Goal: Find specific page/section: Find specific page/section

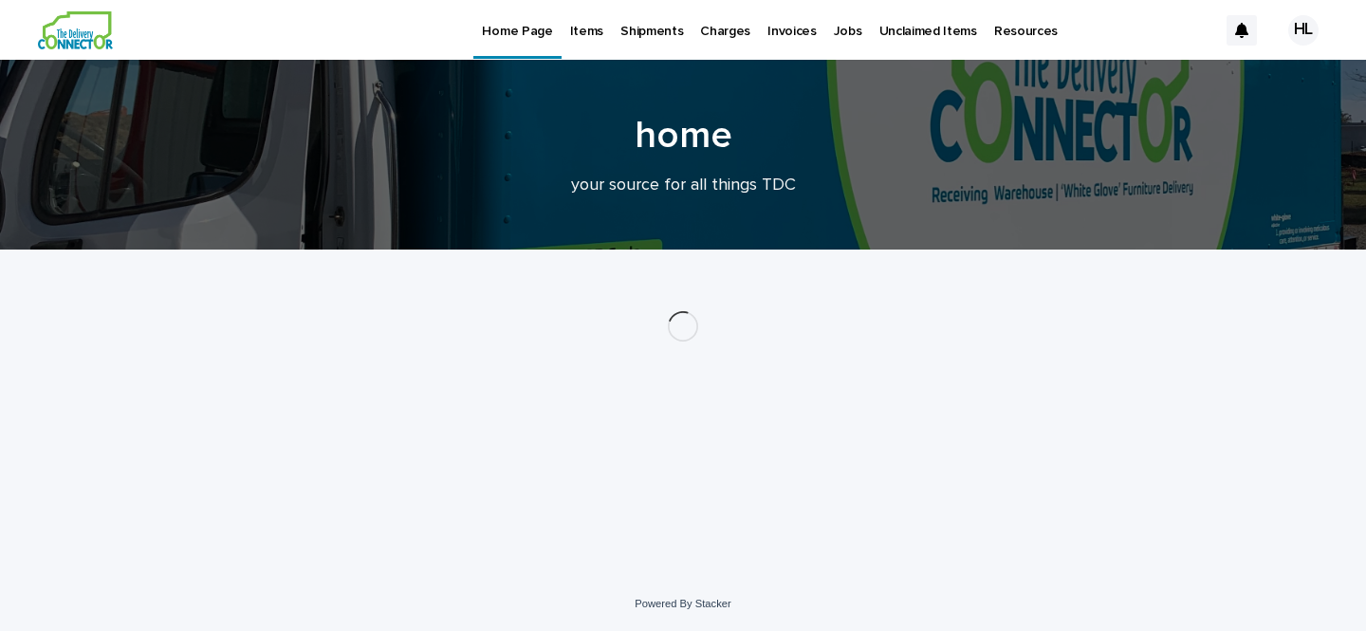
click at [576, 33] on p "Items" at bounding box center [586, 20] width 33 height 40
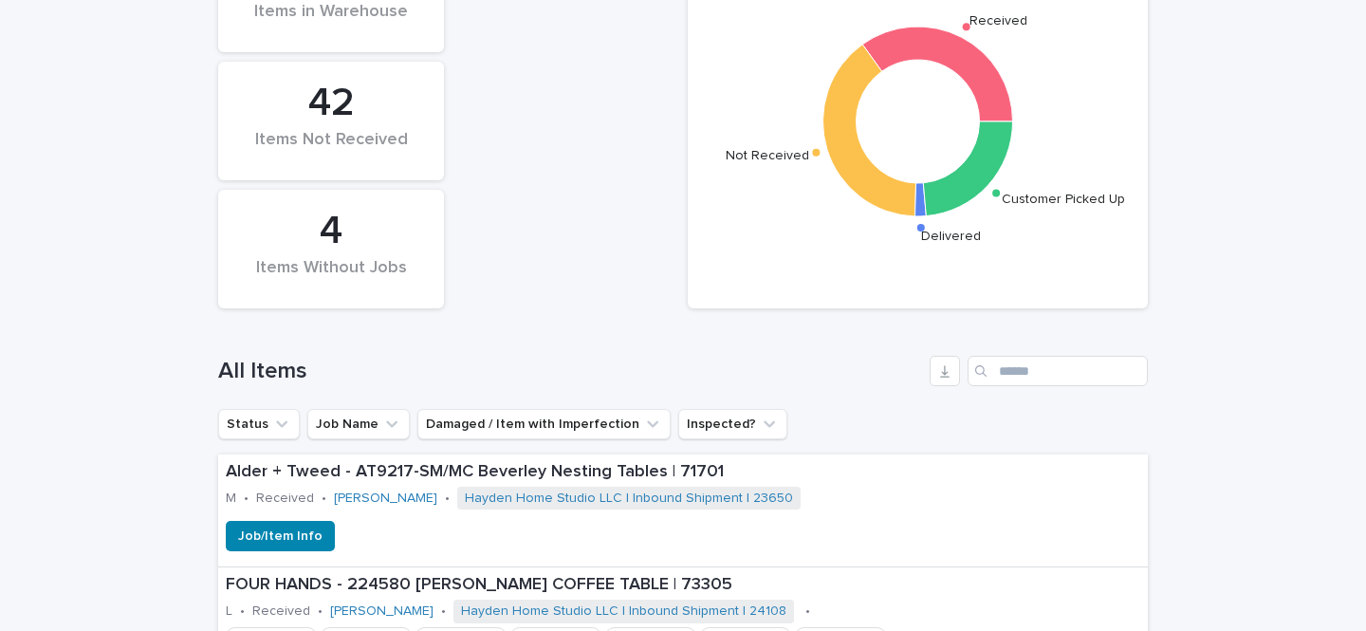
scroll to position [407, 0]
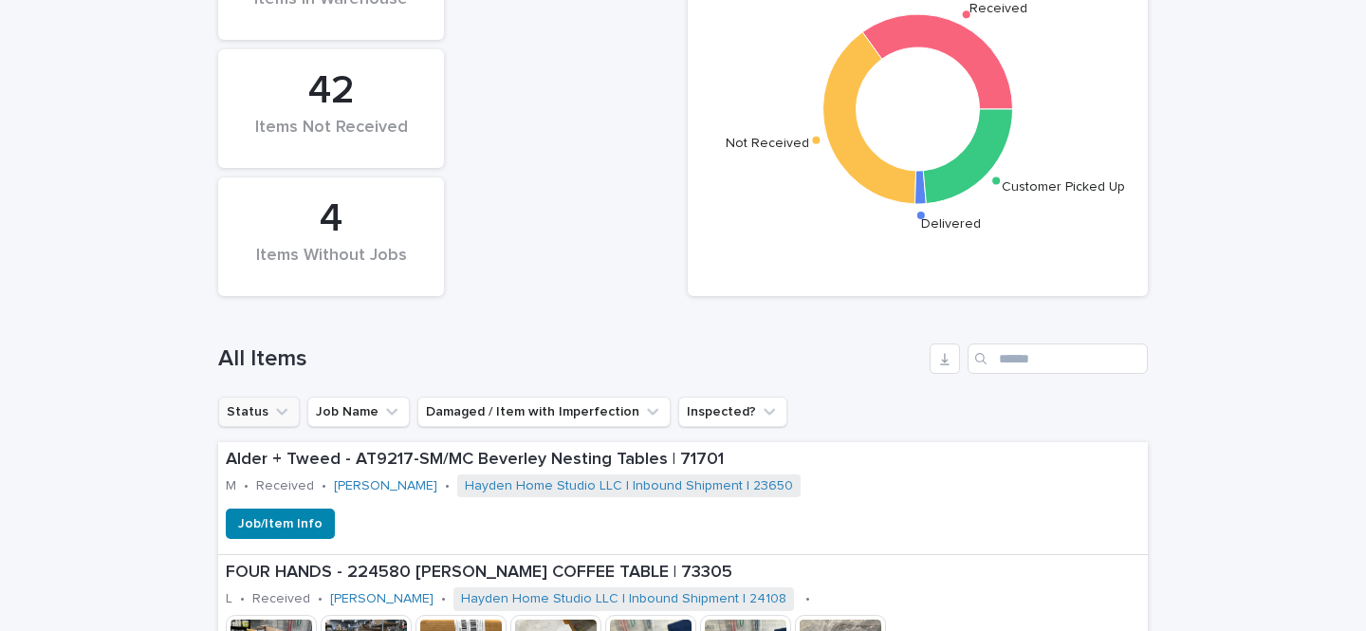
click at [289, 420] on button "Status" at bounding box center [259, 412] width 82 height 30
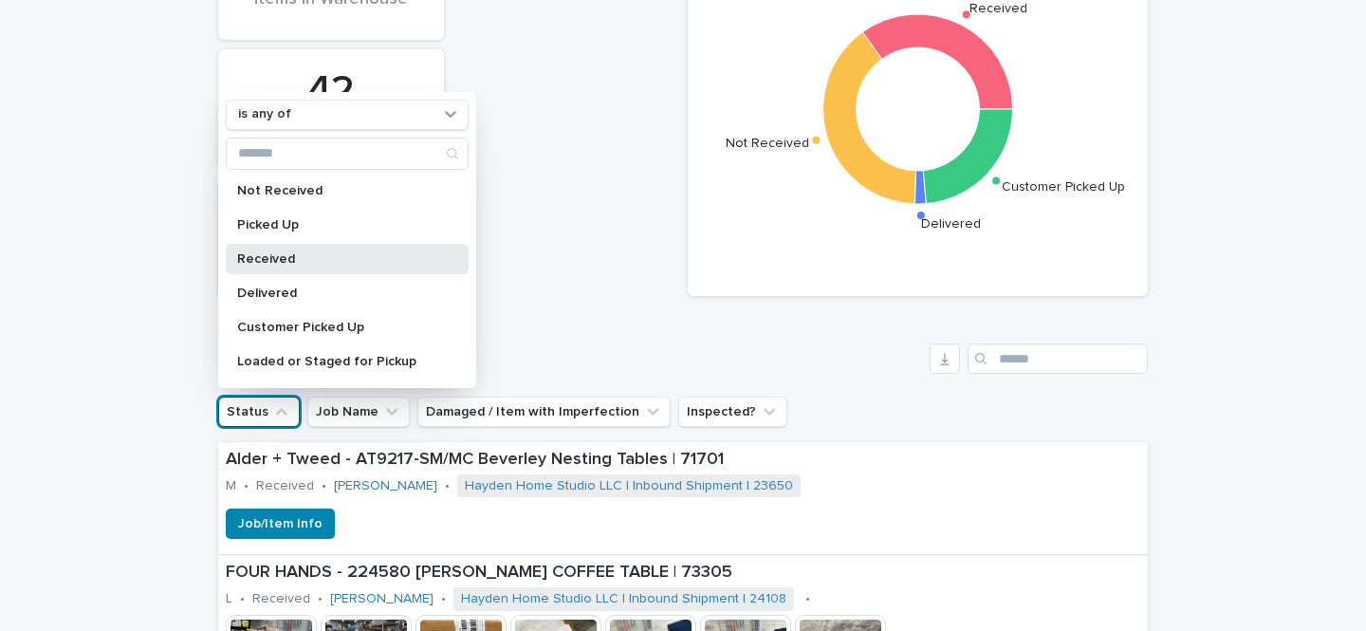
click at [308, 251] on div "Received" at bounding box center [347, 259] width 243 height 30
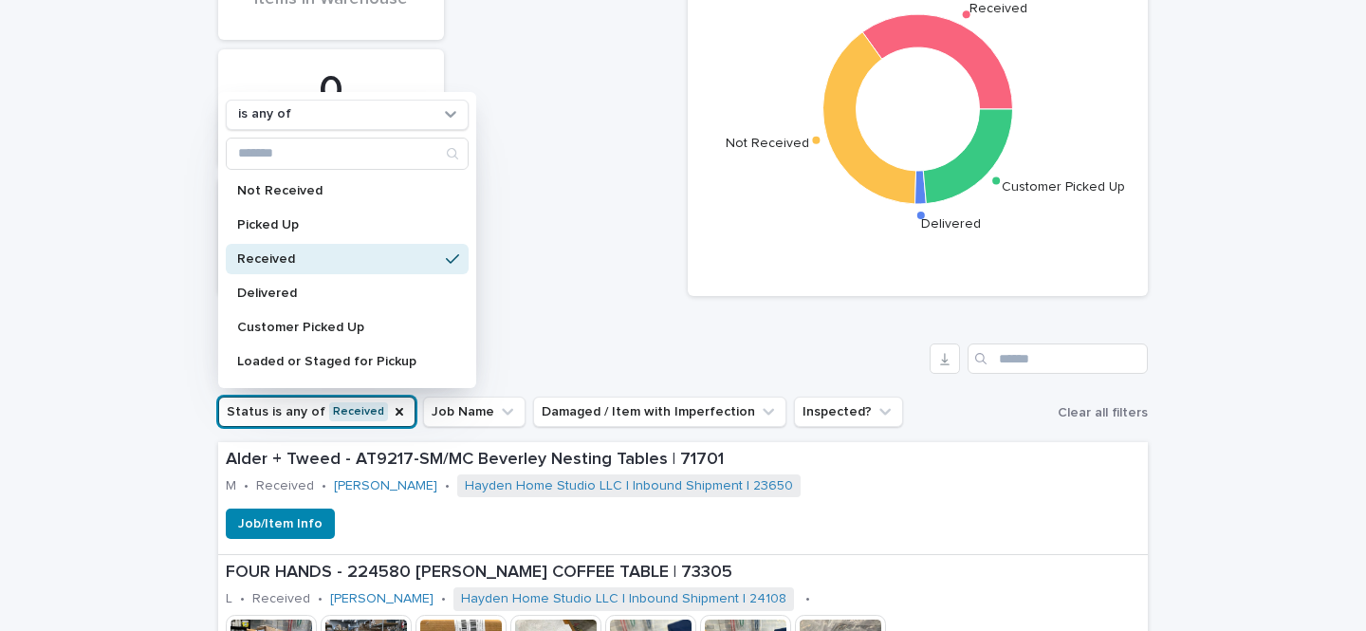
click at [735, 366] on h1 "All Items" at bounding box center [570, 359] width 704 height 28
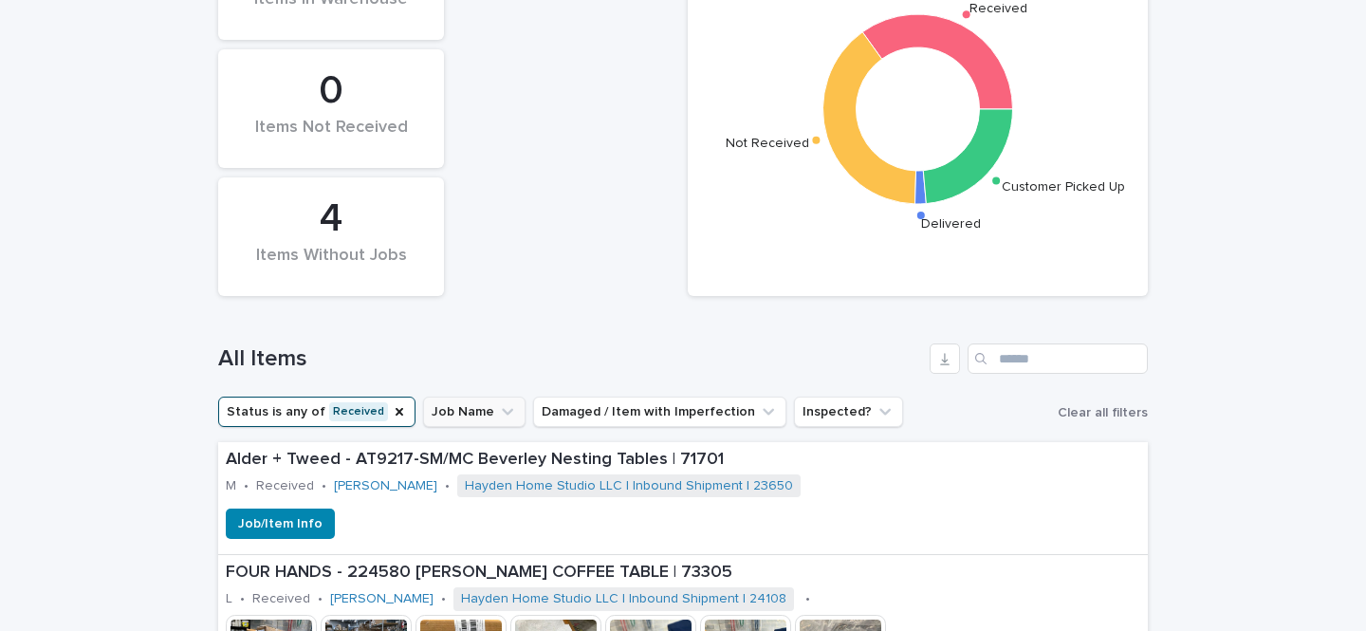
click at [480, 416] on button "Job Name" at bounding box center [474, 412] width 102 height 30
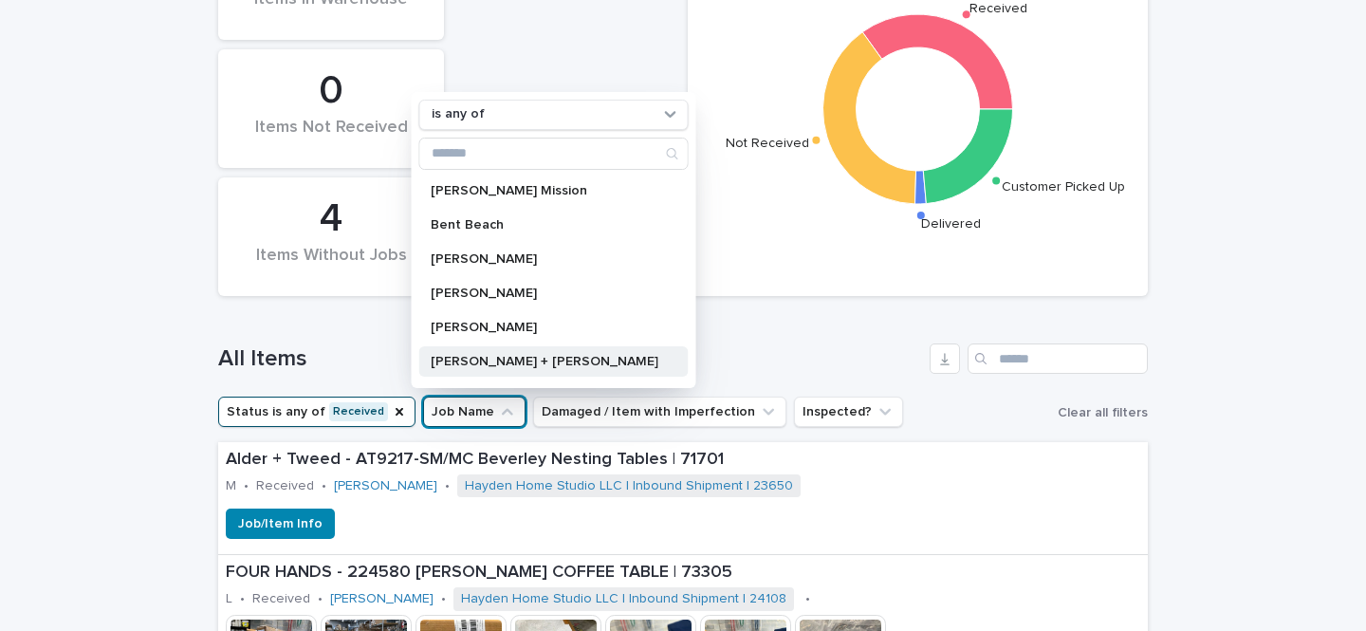
click at [495, 371] on div "[PERSON_NAME] + [PERSON_NAME]" at bounding box center [553, 361] width 269 height 30
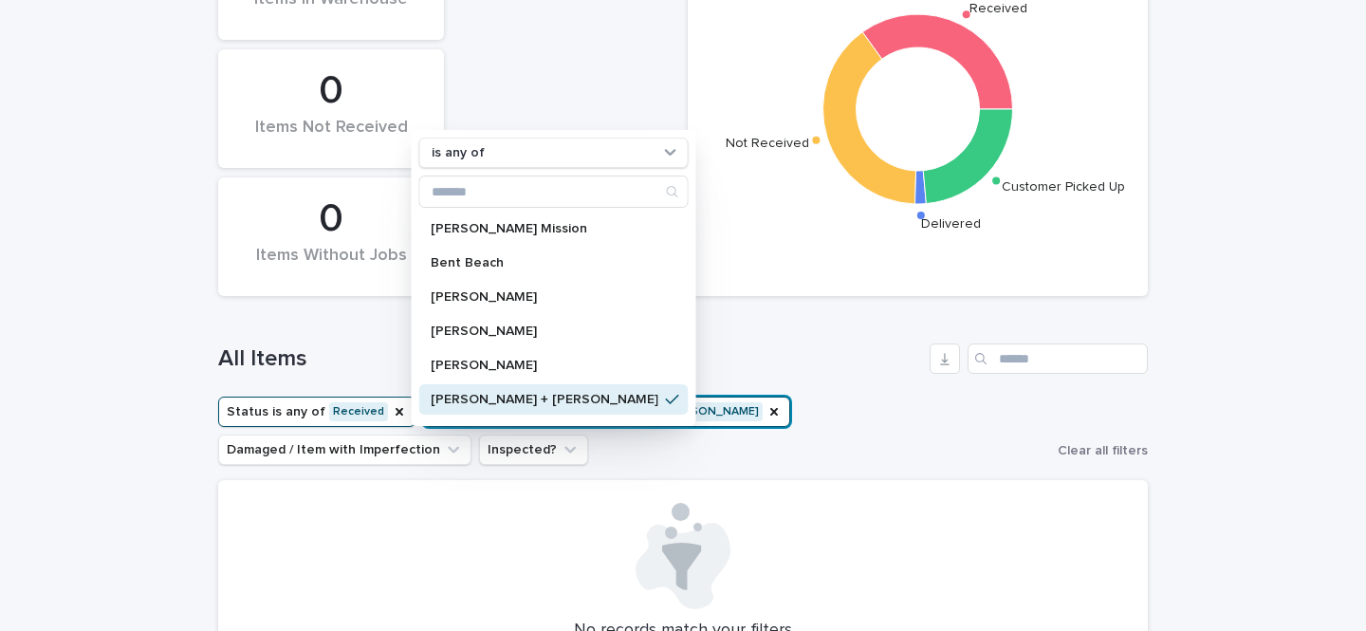
click at [756, 311] on div "All Items" at bounding box center [683, 350] width 930 height 91
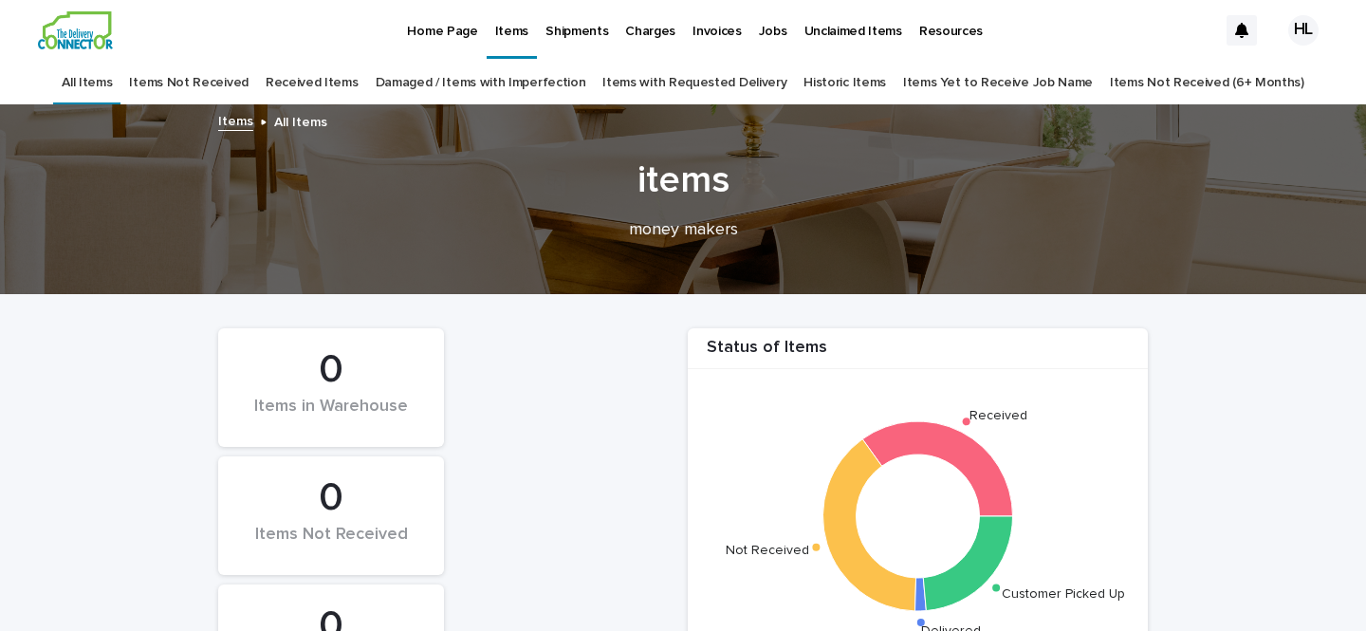
click at [104, 76] on link "All Items" at bounding box center [87, 83] width 50 height 45
